Goal: Check status: Check status

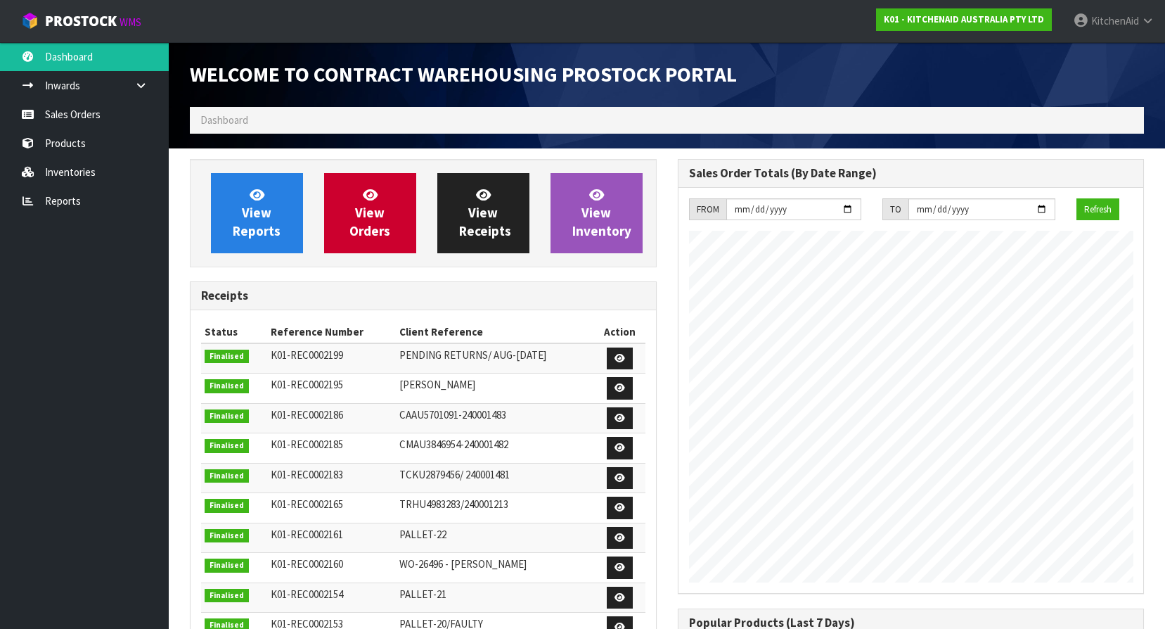
scroll to position [780, 487]
click at [86, 139] on link "Products" at bounding box center [84, 143] width 169 height 29
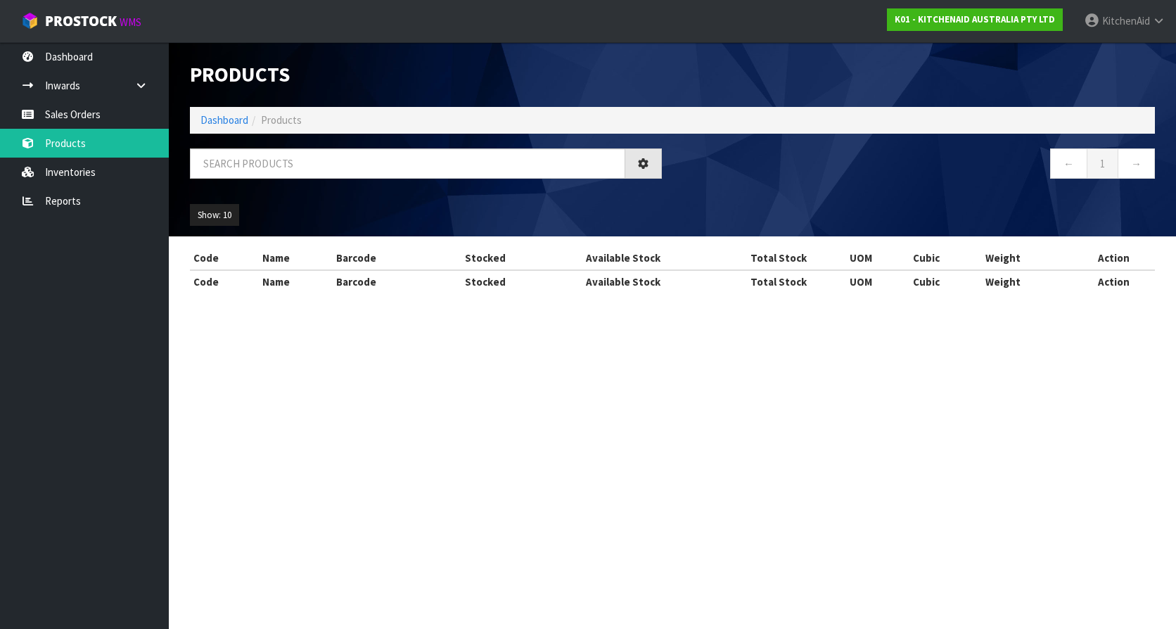
click at [90, 115] on div "Products Import Products Drop file here to import csv template Dashboard Produc…" at bounding box center [588, 159] width 1176 height 318
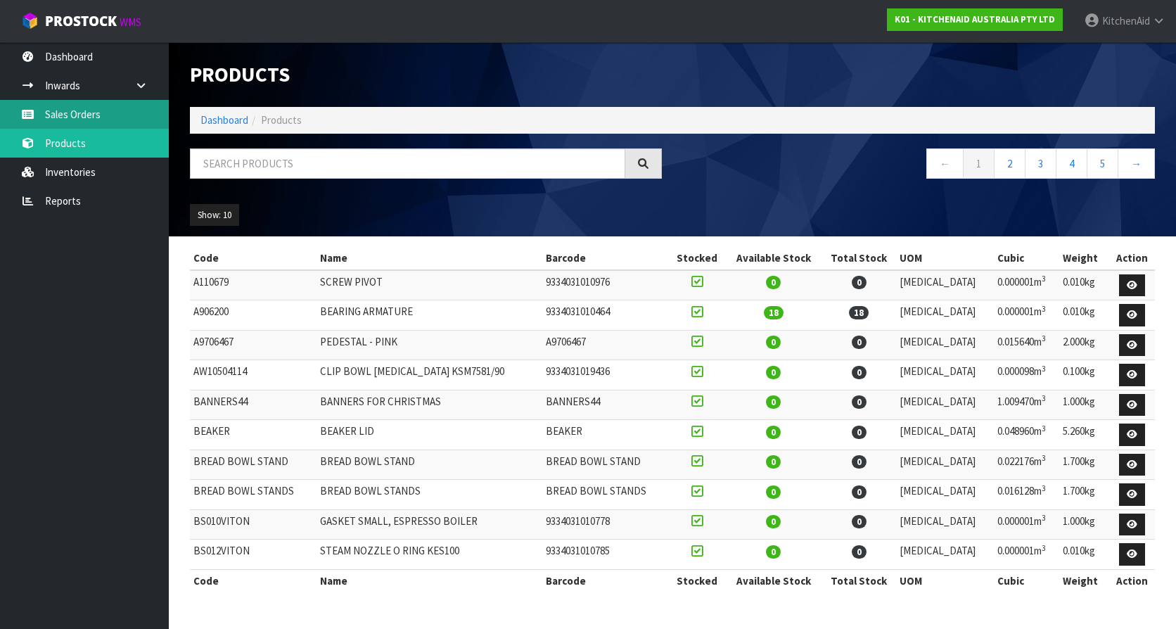
click at [90, 115] on link "Sales Orders" at bounding box center [84, 114] width 169 height 29
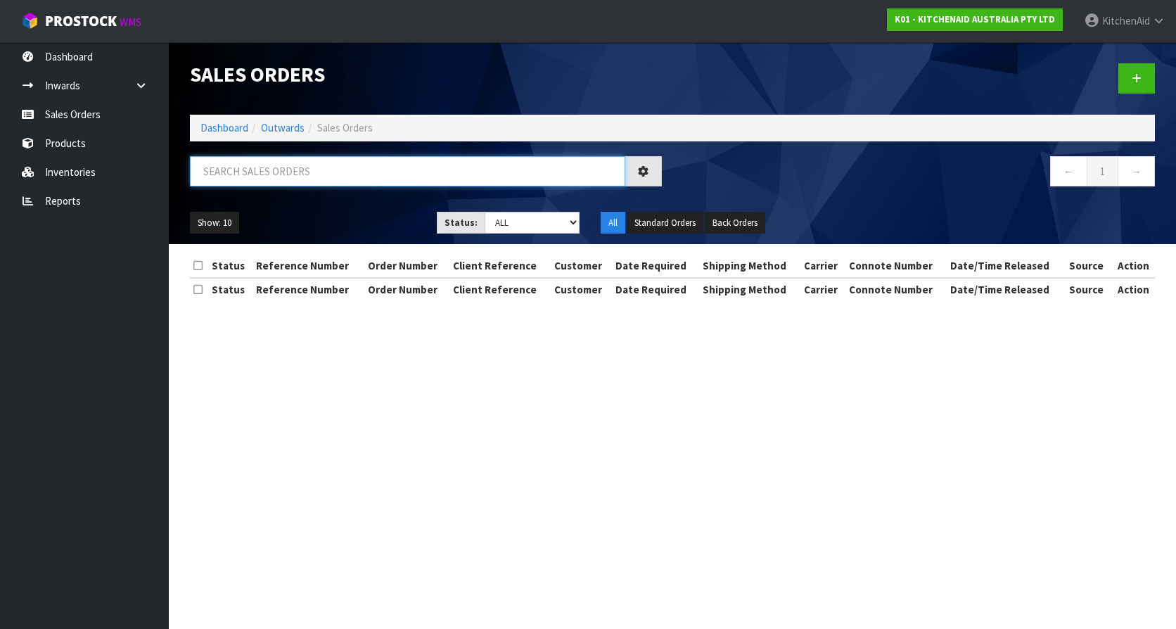
click at [458, 177] on input "text" at bounding box center [407, 171] width 435 height 30
paste input "64042292674923"
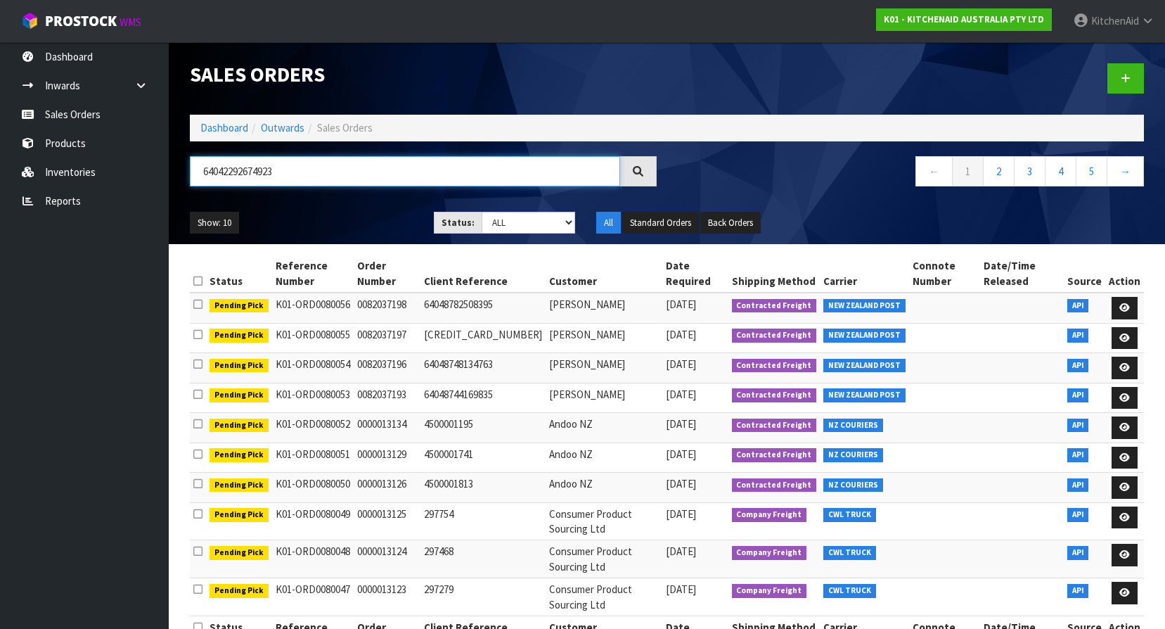
type input "64042292674923"
click at [649, 168] on div at bounding box center [638, 171] width 37 height 30
click at [639, 169] on icon at bounding box center [638, 171] width 13 height 13
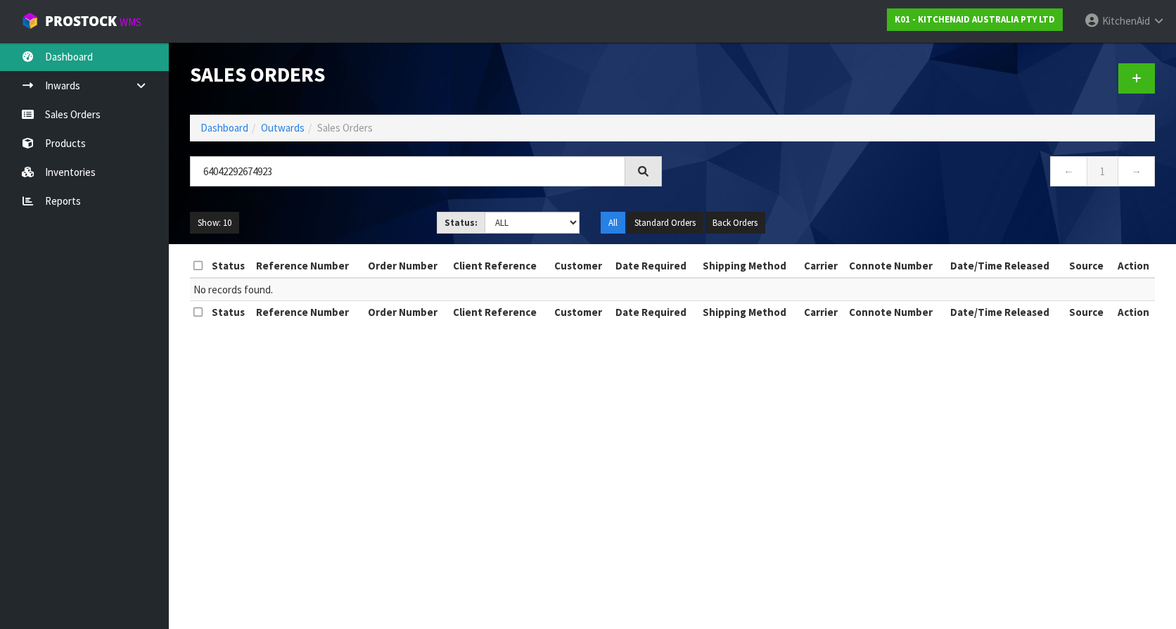
click at [87, 65] on link "Dashboard" at bounding box center [84, 56] width 169 height 29
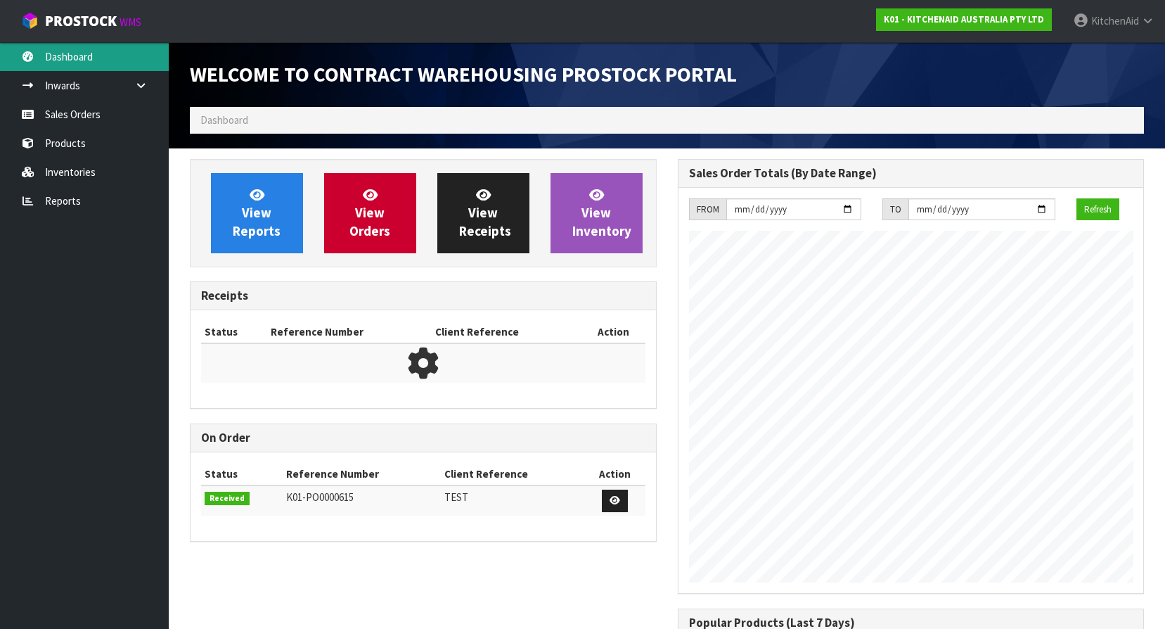
scroll to position [780, 487]
click at [213, 120] on span "Dashboard" at bounding box center [224, 119] width 48 height 13
click at [228, 117] on span "Dashboard" at bounding box center [224, 119] width 48 height 13
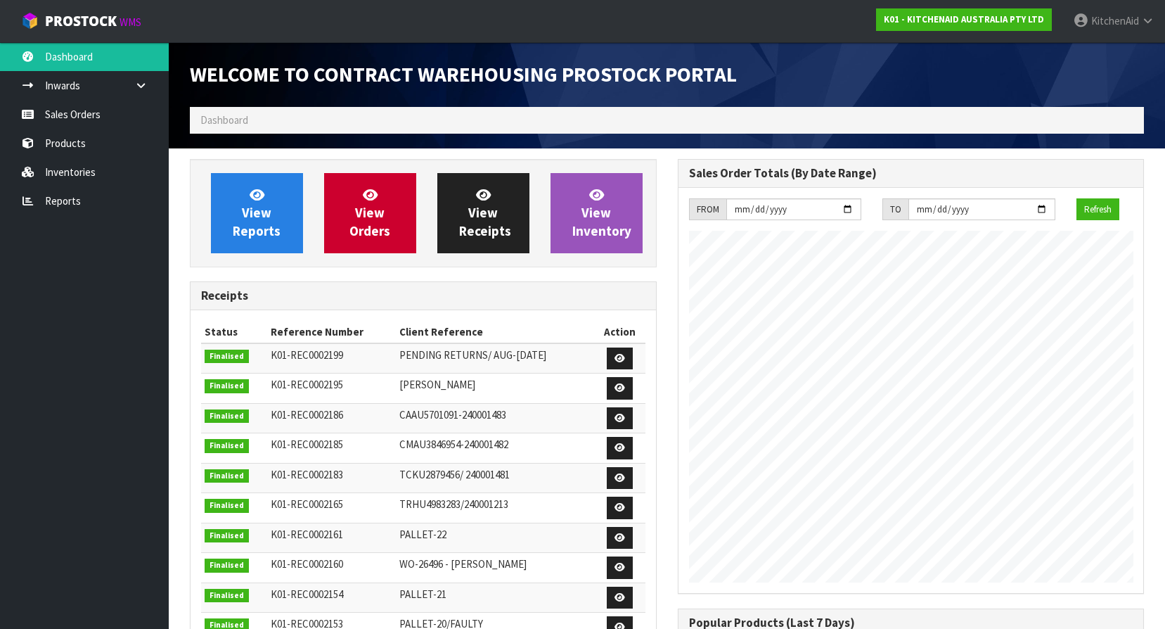
click at [288, 124] on ol "Dashboard" at bounding box center [667, 120] width 954 height 26
click at [277, 113] on ol "Dashboard" at bounding box center [667, 120] width 954 height 26
click at [253, 123] on ol "Dashboard" at bounding box center [667, 120] width 954 height 26
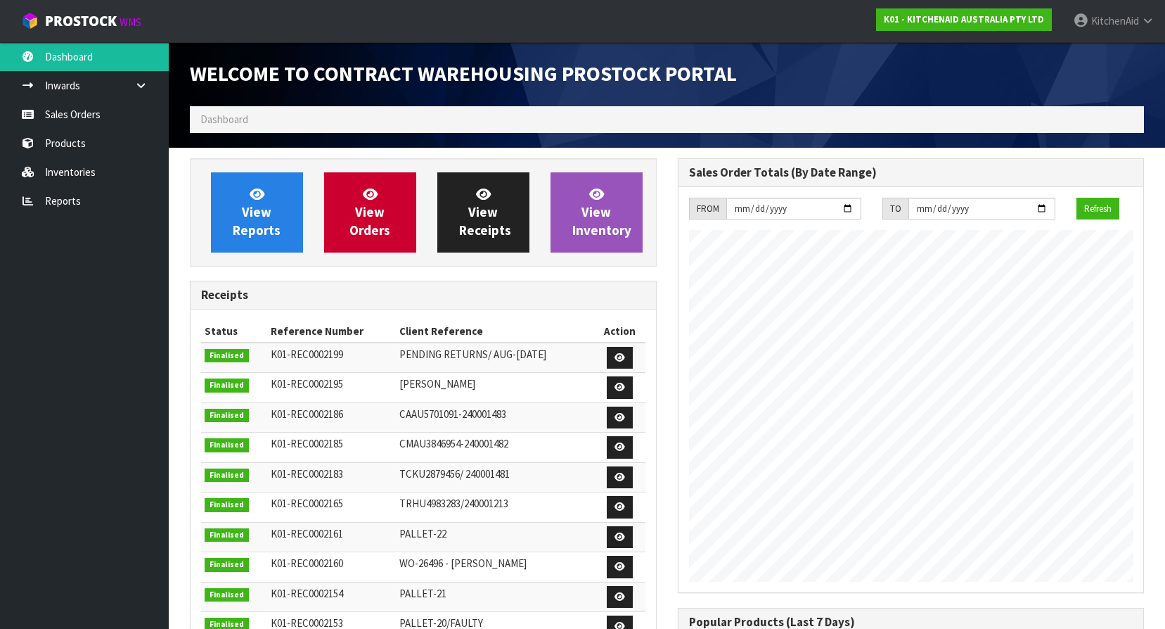
scroll to position [0, 0]
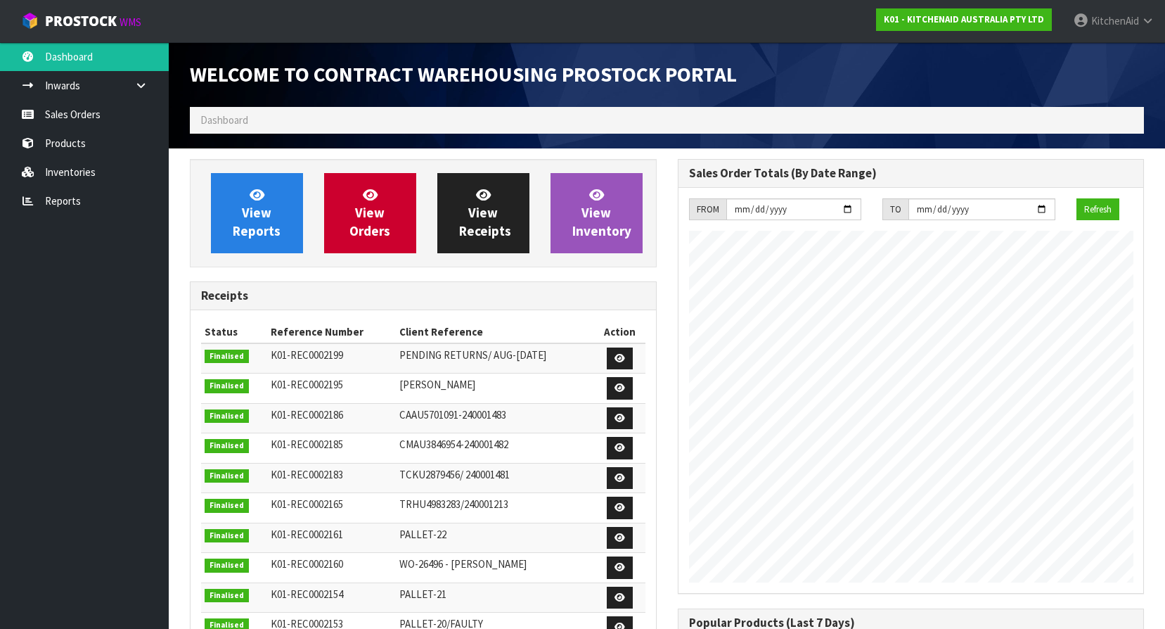
click at [265, 115] on ol "Dashboard" at bounding box center [667, 120] width 954 height 26
click at [132, 87] on link at bounding box center [146, 85] width 45 height 29
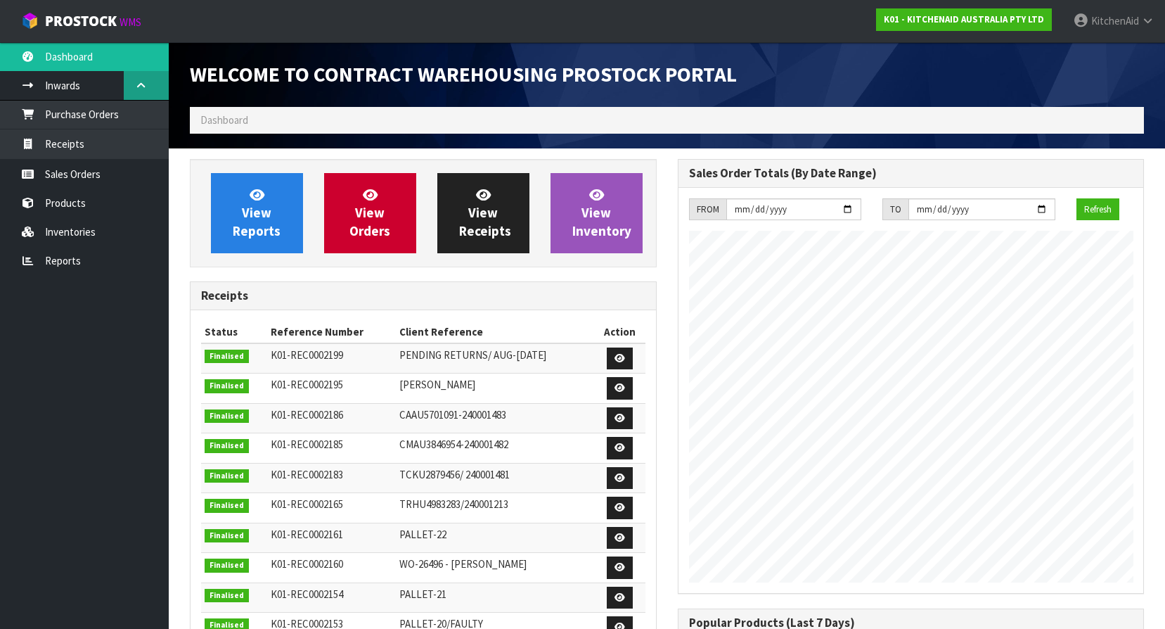
click at [139, 87] on icon at bounding box center [140, 85] width 13 height 11
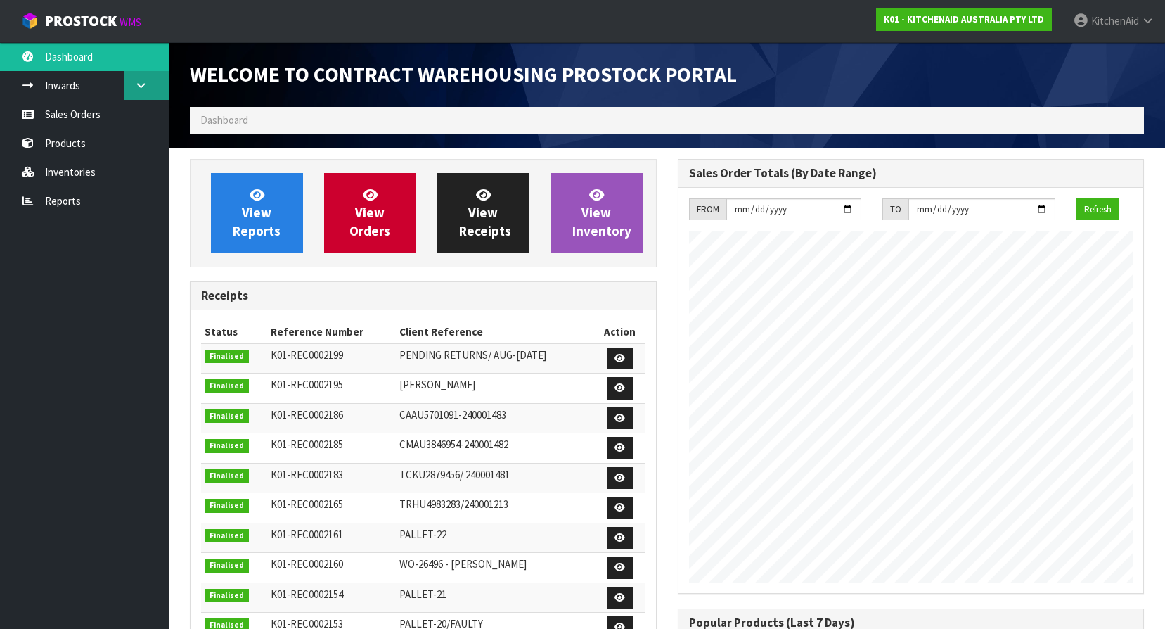
click at [139, 87] on icon at bounding box center [140, 85] width 13 height 11
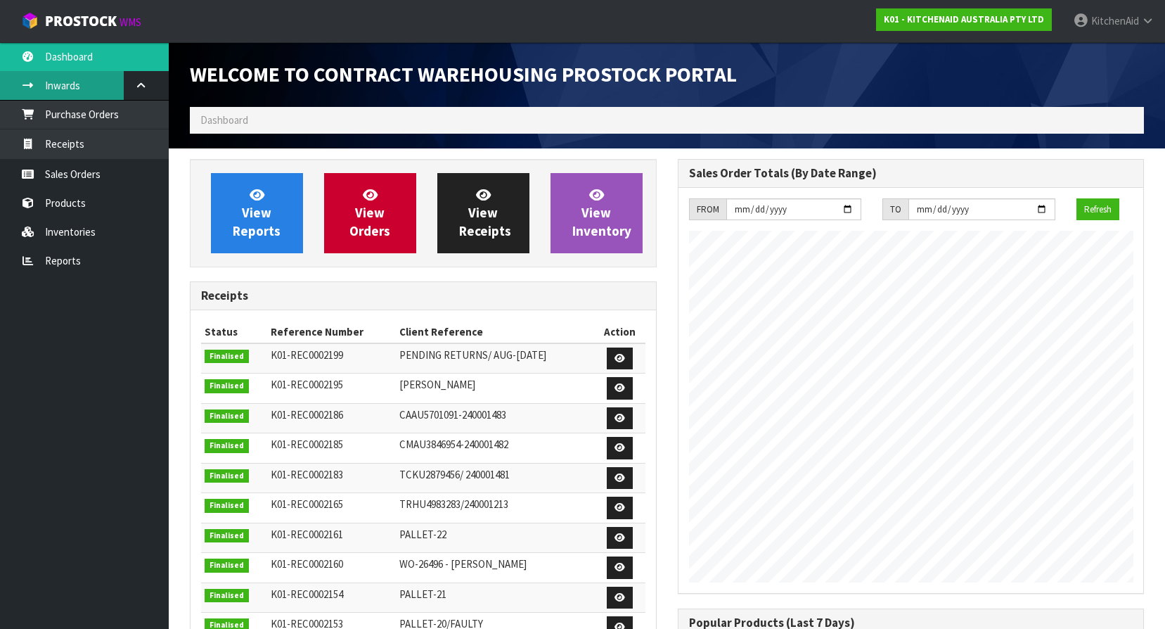
click at [58, 87] on link "Inwards" at bounding box center [84, 85] width 169 height 29
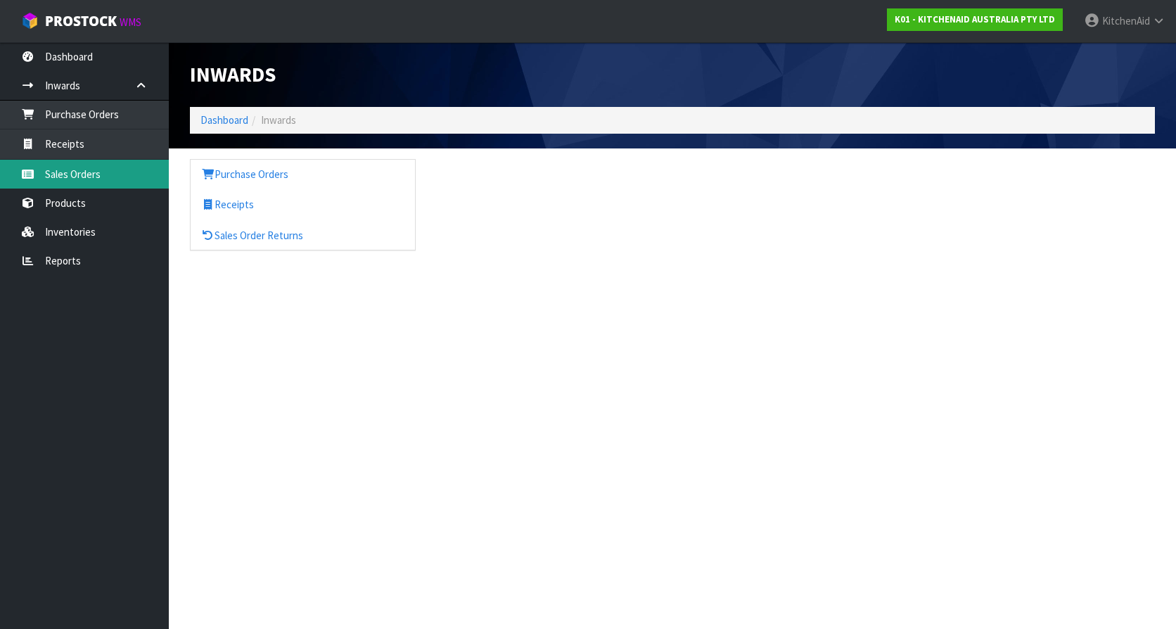
click at [78, 168] on link "Sales Orders" at bounding box center [84, 174] width 169 height 29
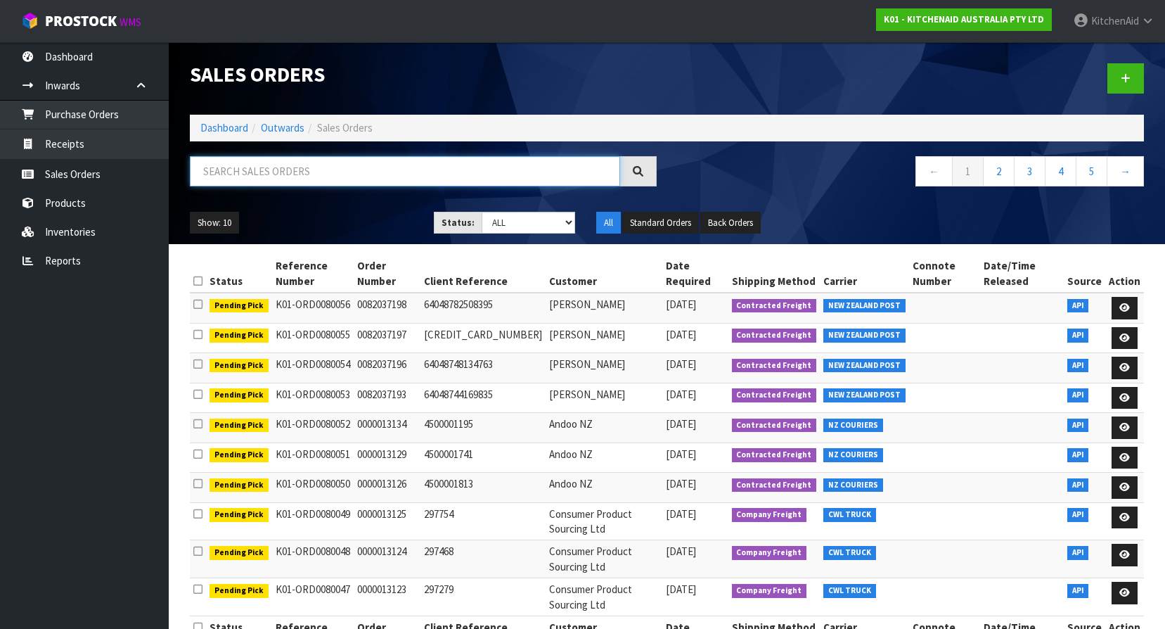
click at [277, 180] on input "text" at bounding box center [405, 171] width 430 height 30
paste input "64042292674923"
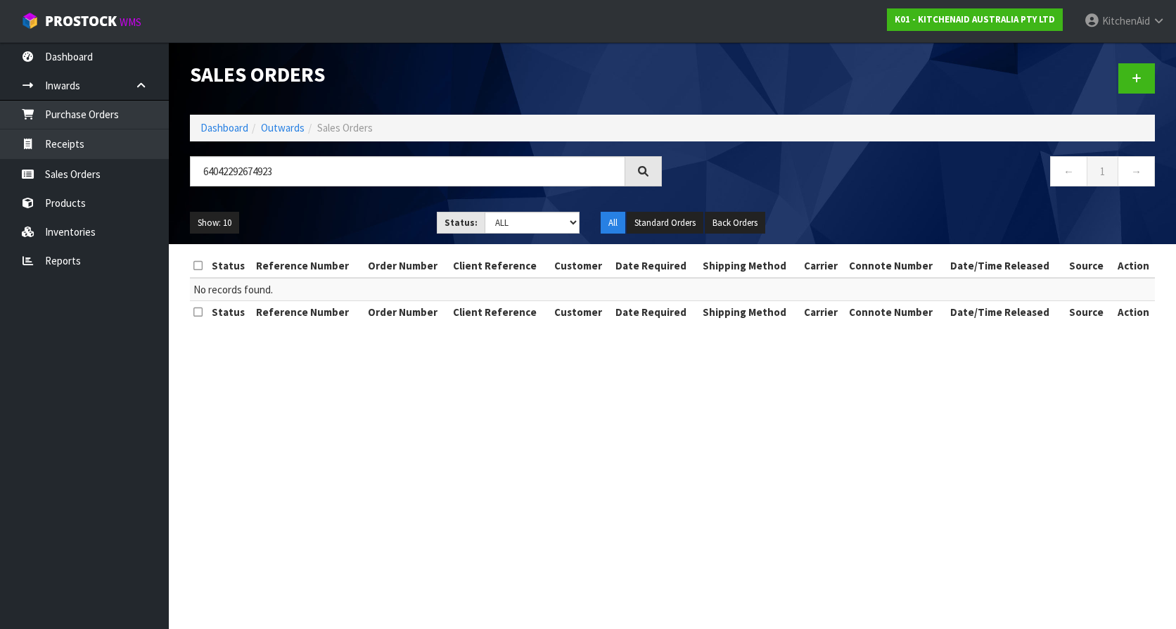
drag, startPoint x: 361, startPoint y: 188, endPoint x: 236, endPoint y: 167, distance: 126.9
click at [230, 167] on div "64042292674923" at bounding box center [425, 176] width 493 height 41
click at [305, 172] on input "64042292674923" at bounding box center [407, 171] width 435 height 30
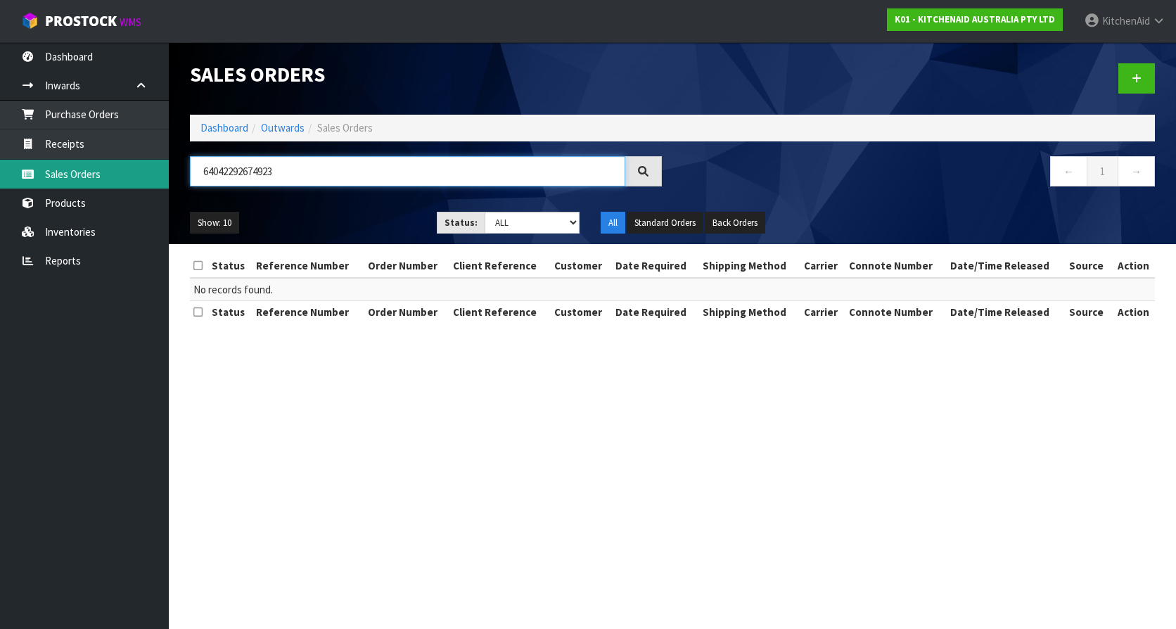
drag, startPoint x: 232, startPoint y: 170, endPoint x: 130, endPoint y: 162, distance: 102.3
click at [130, 162] on body "Toggle navigation ProStock WMS K01 - KITCHENAID AUSTRALIA PTY LTD [GEOGRAPHIC_D…" at bounding box center [588, 314] width 1176 height 629
paste input "[EMAIL_ADDRESS][DOMAIN_NAME]"
type input "[EMAIL_ADDRESS][DOMAIN_NAME]"
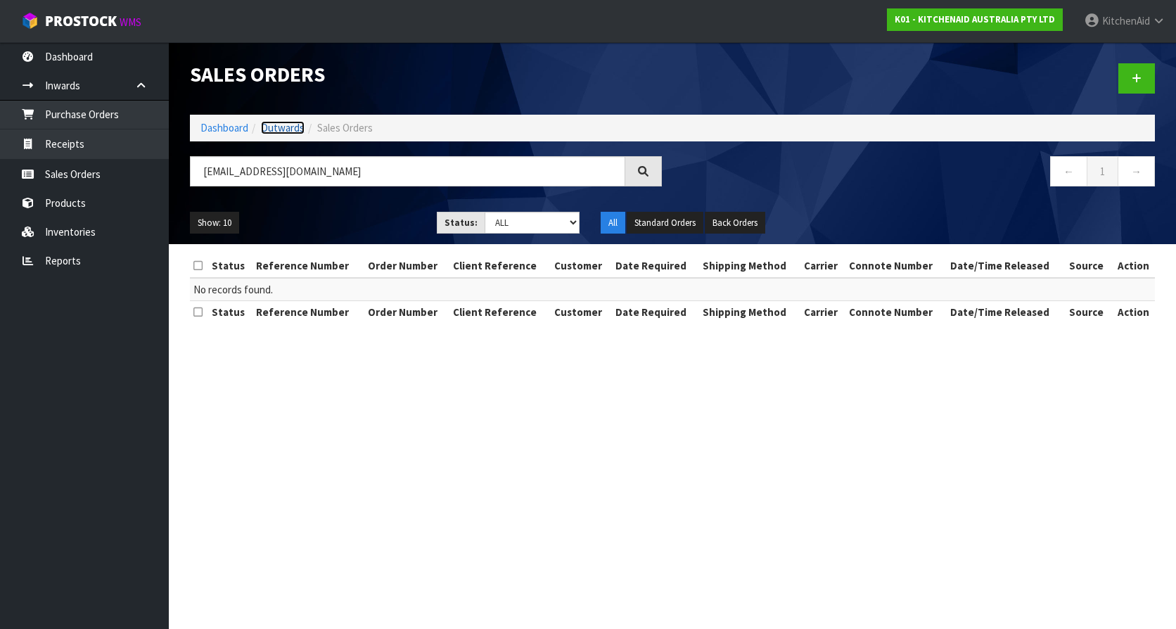
click at [295, 131] on link "Outwards" at bounding box center [283, 127] width 44 height 13
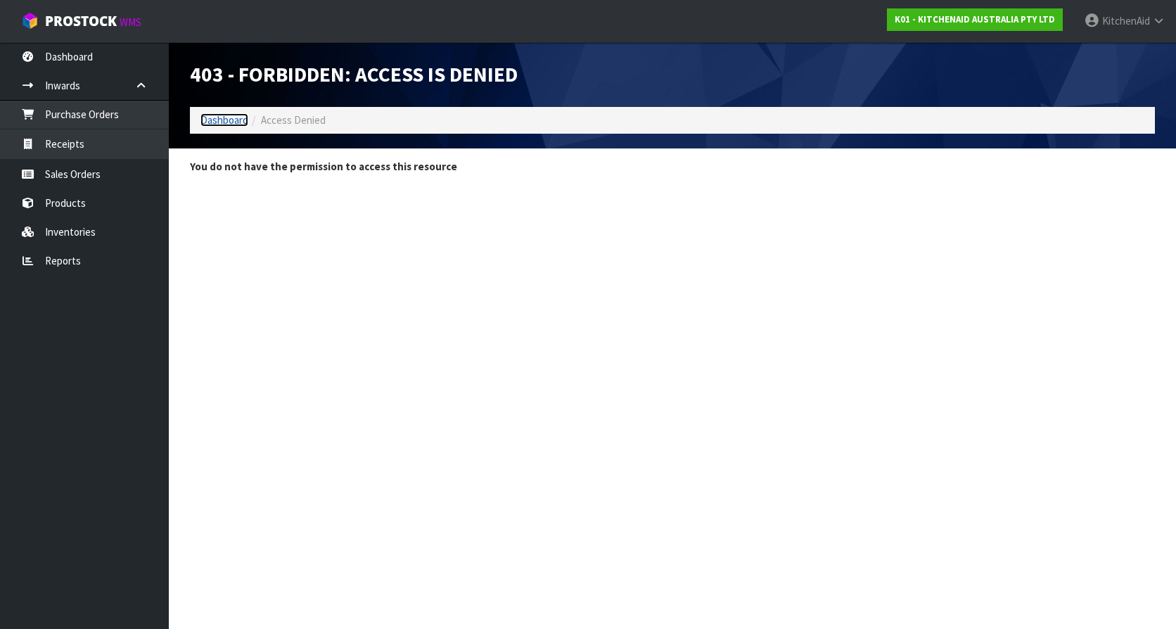
click at [226, 115] on link "Dashboard" at bounding box center [224, 119] width 48 height 13
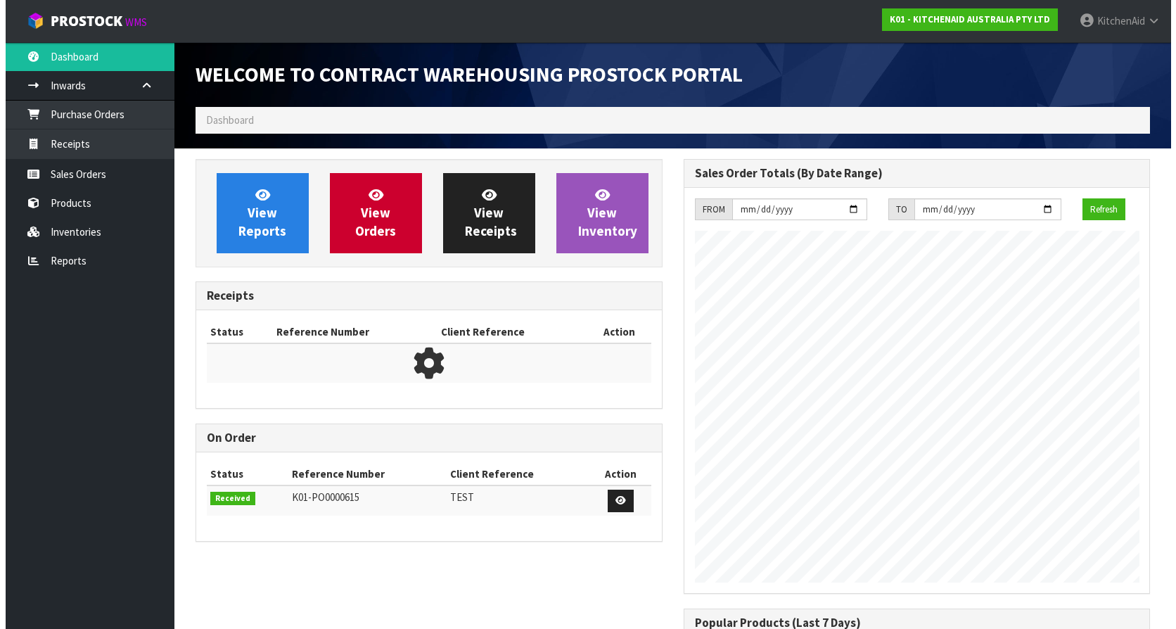
scroll to position [780, 487]
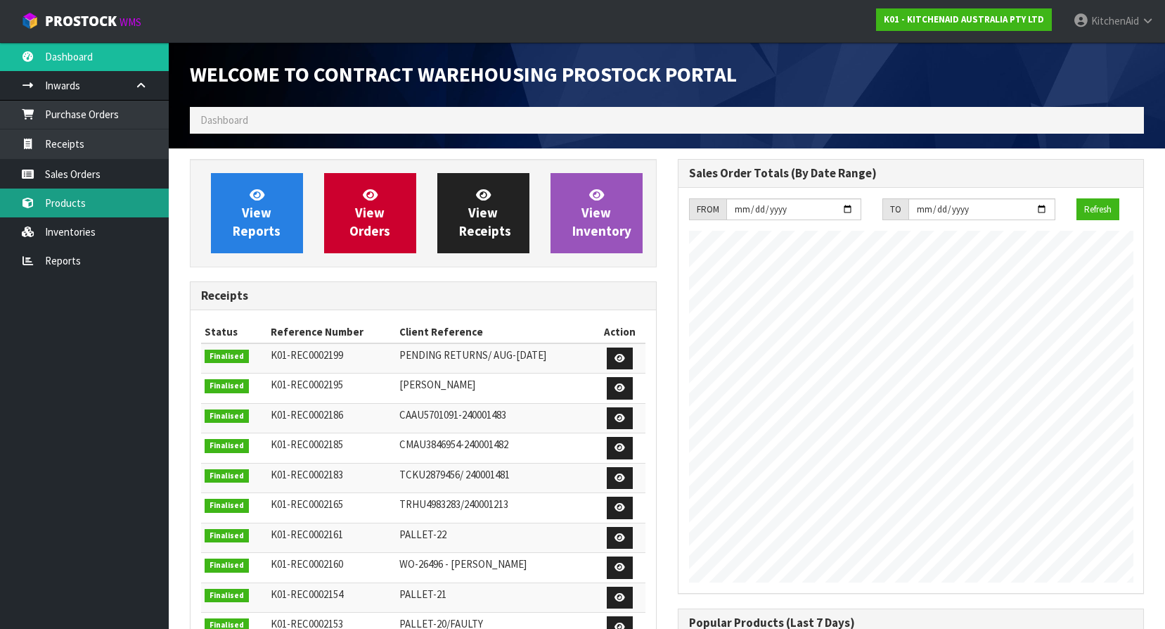
click at [77, 205] on link "Products" at bounding box center [84, 202] width 169 height 29
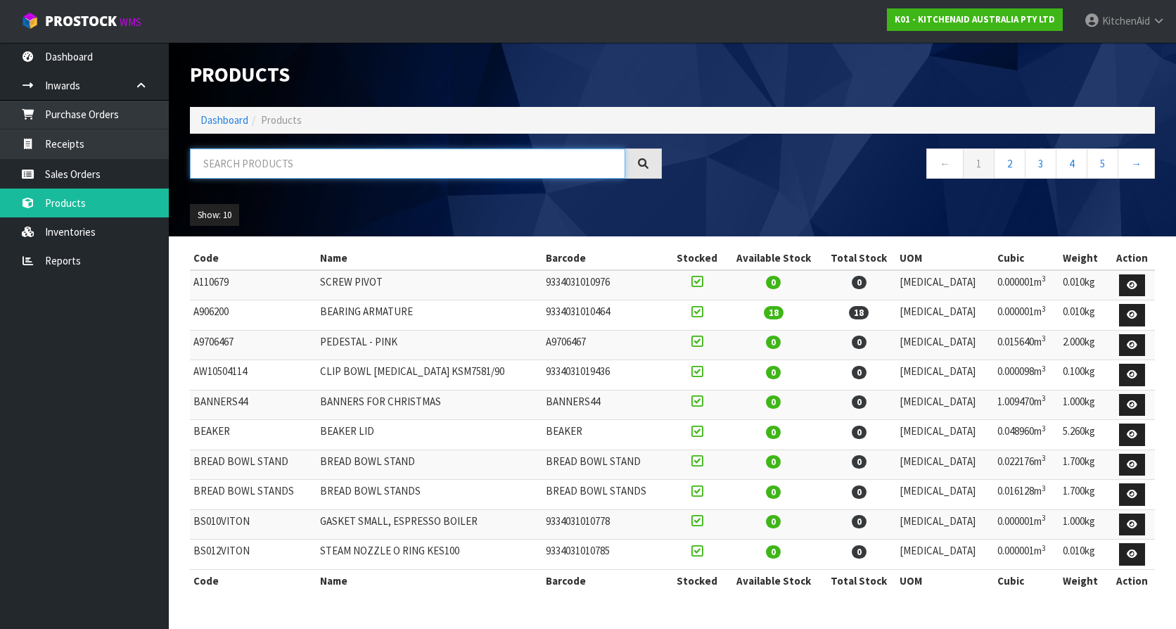
click at [319, 166] on input "text" at bounding box center [407, 163] width 435 height 30
paste input "5KHM926AAC"
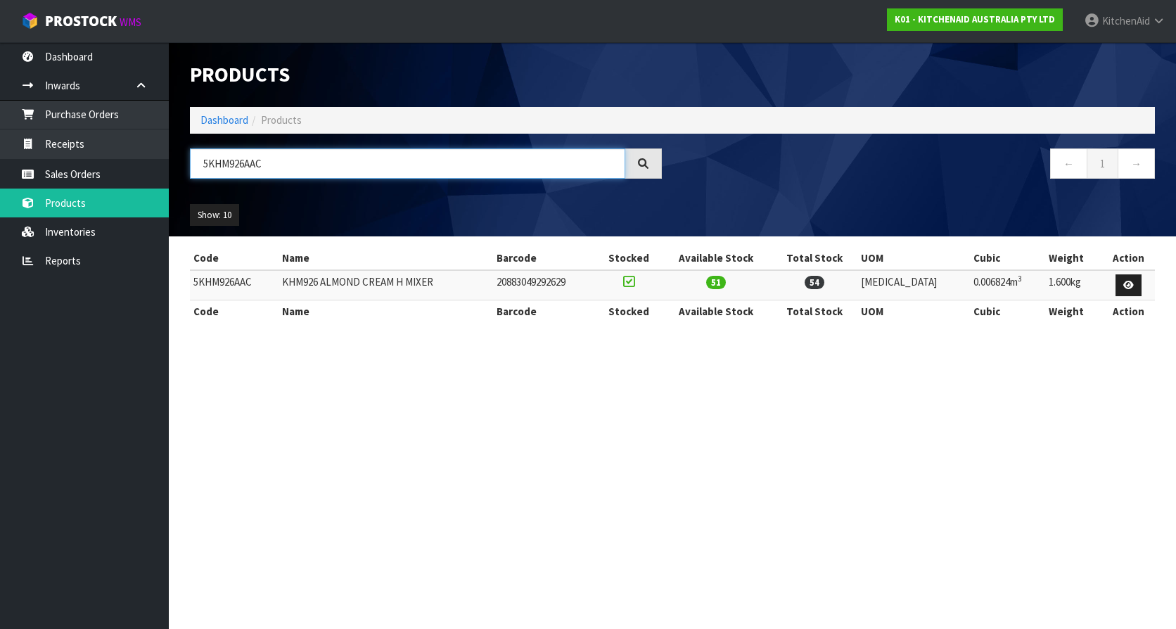
type input "5KHM926AAC"
